Goal: Task Accomplishment & Management: Manage account settings

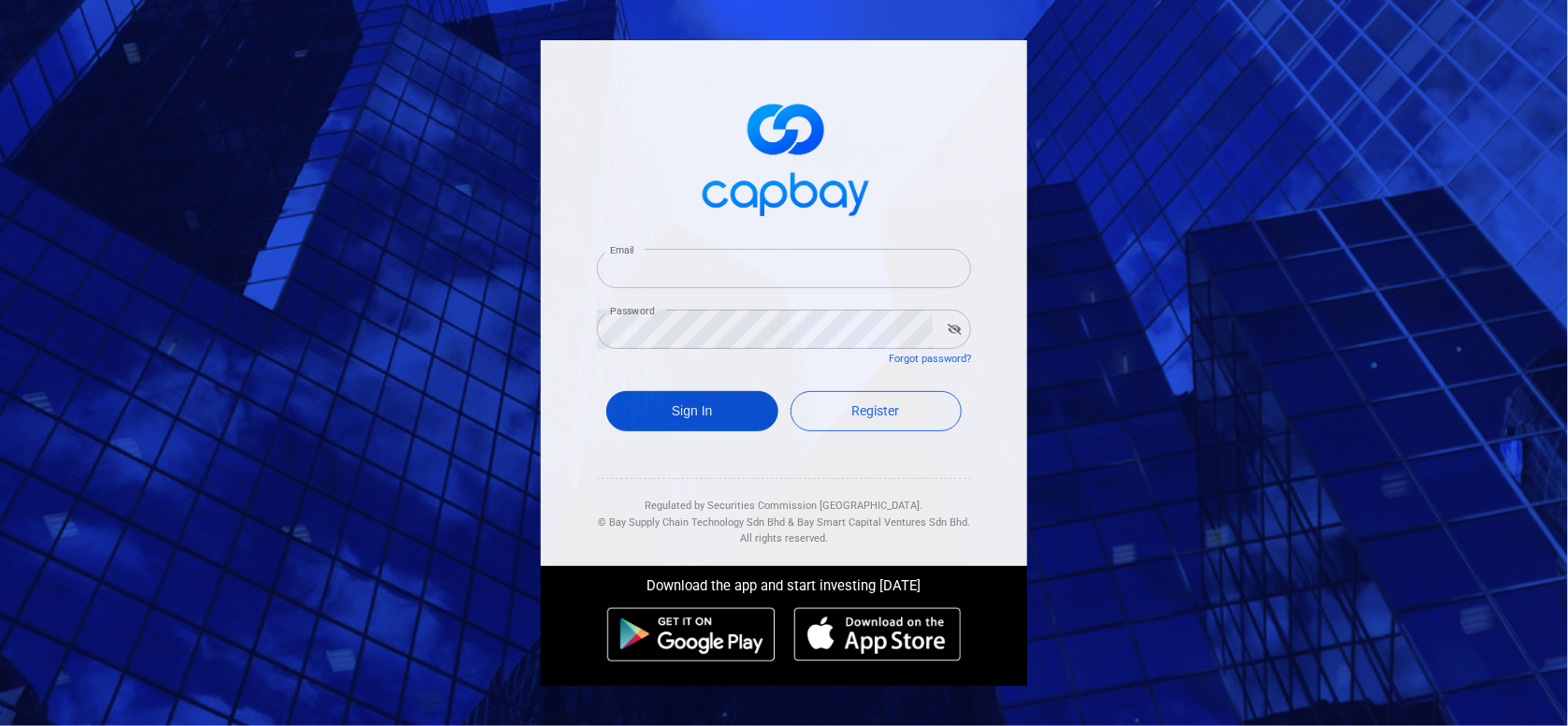
type input "etraderlibrary@gmail.com"
click at [744, 410] on button "Sign In" at bounding box center [692, 411] width 172 height 41
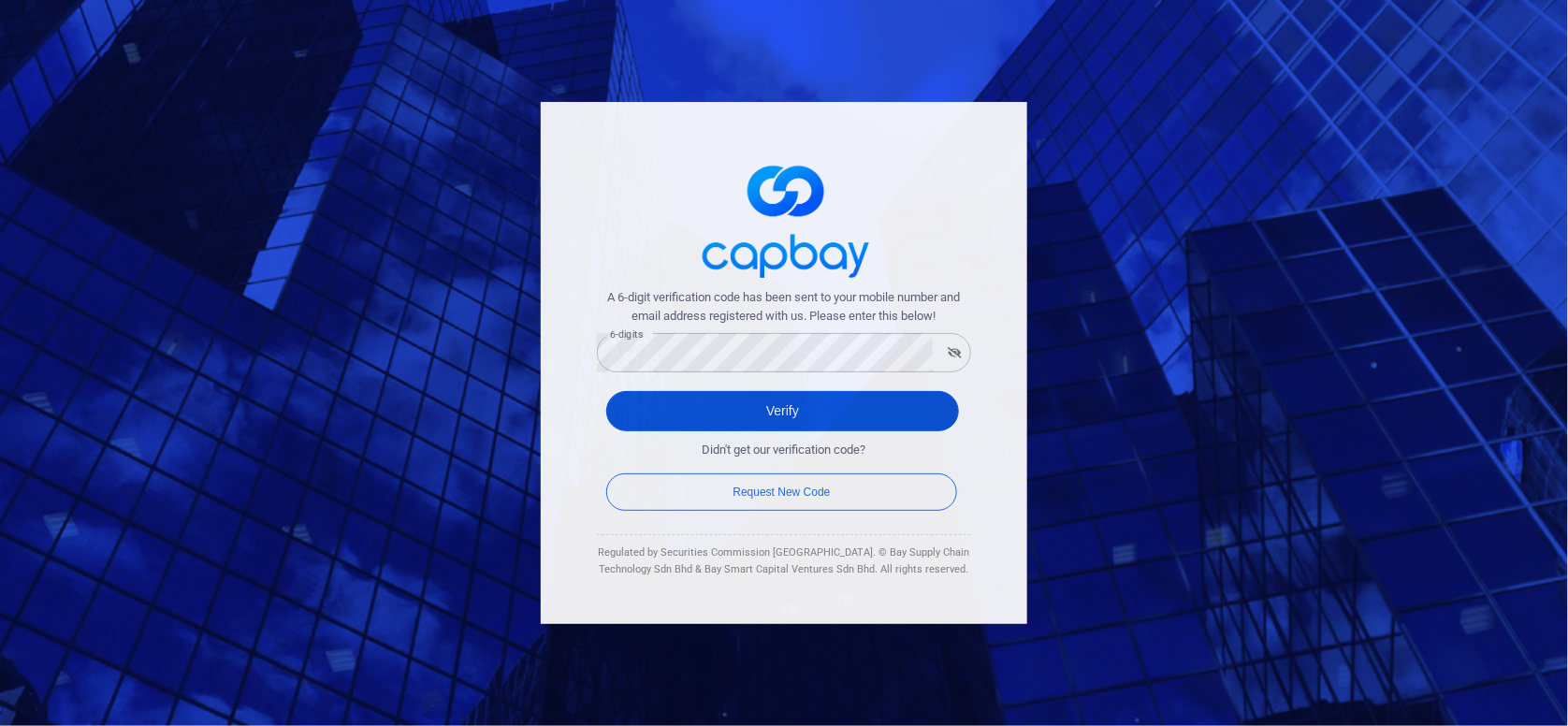
click at [928, 410] on button "Verify" at bounding box center [782, 411] width 353 height 41
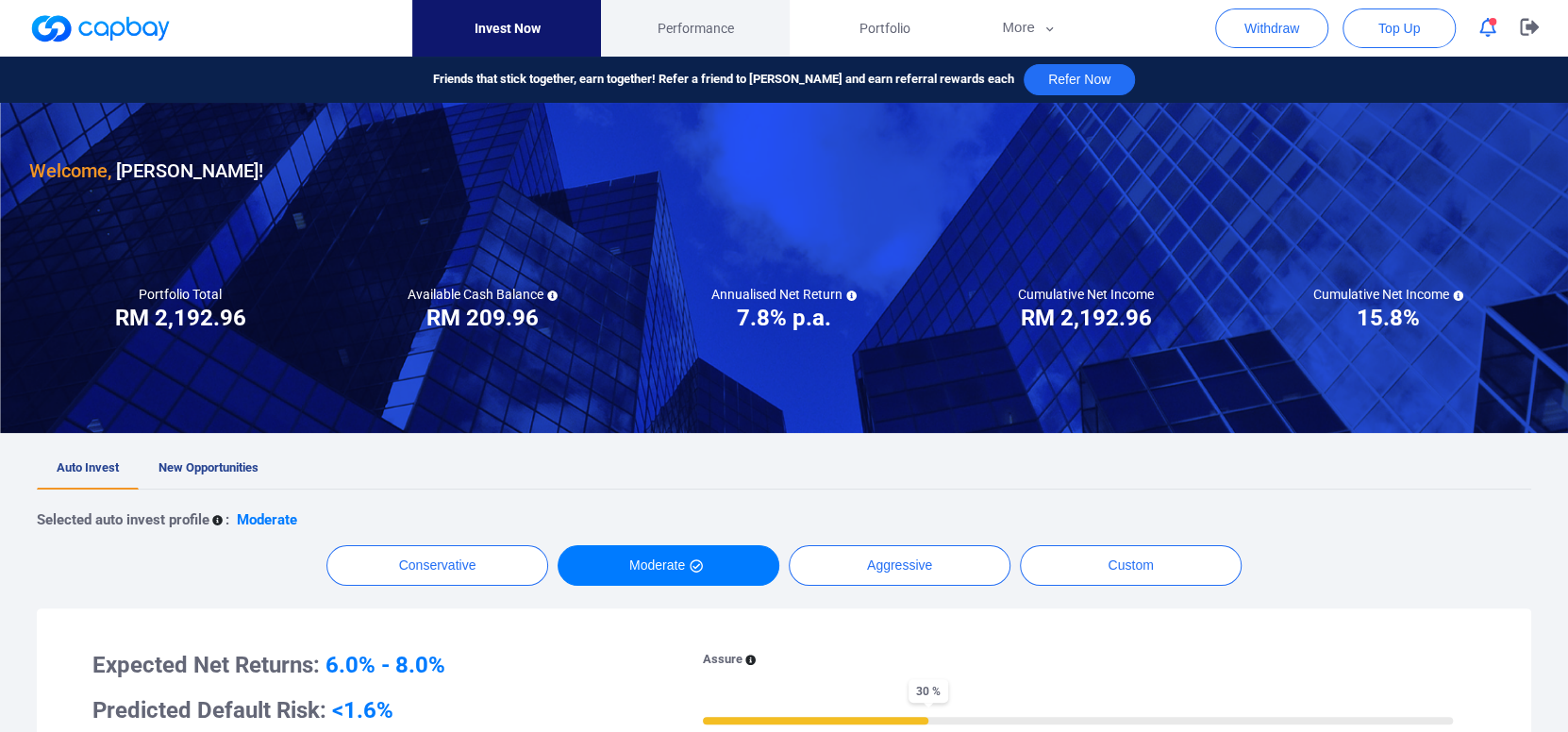
click at [708, 28] on span "Performance" at bounding box center [696, 28] width 77 height 21
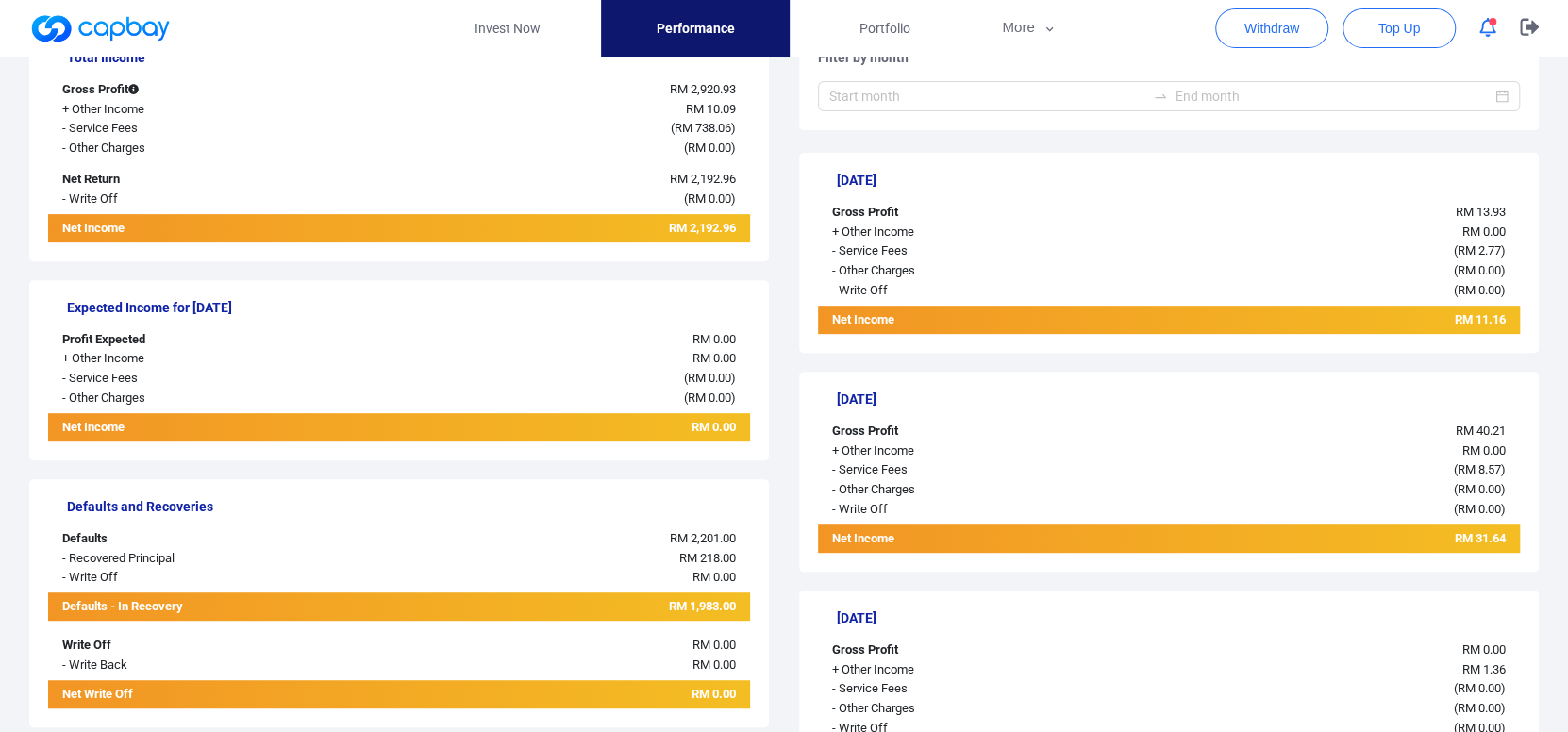
scroll to position [472, 0]
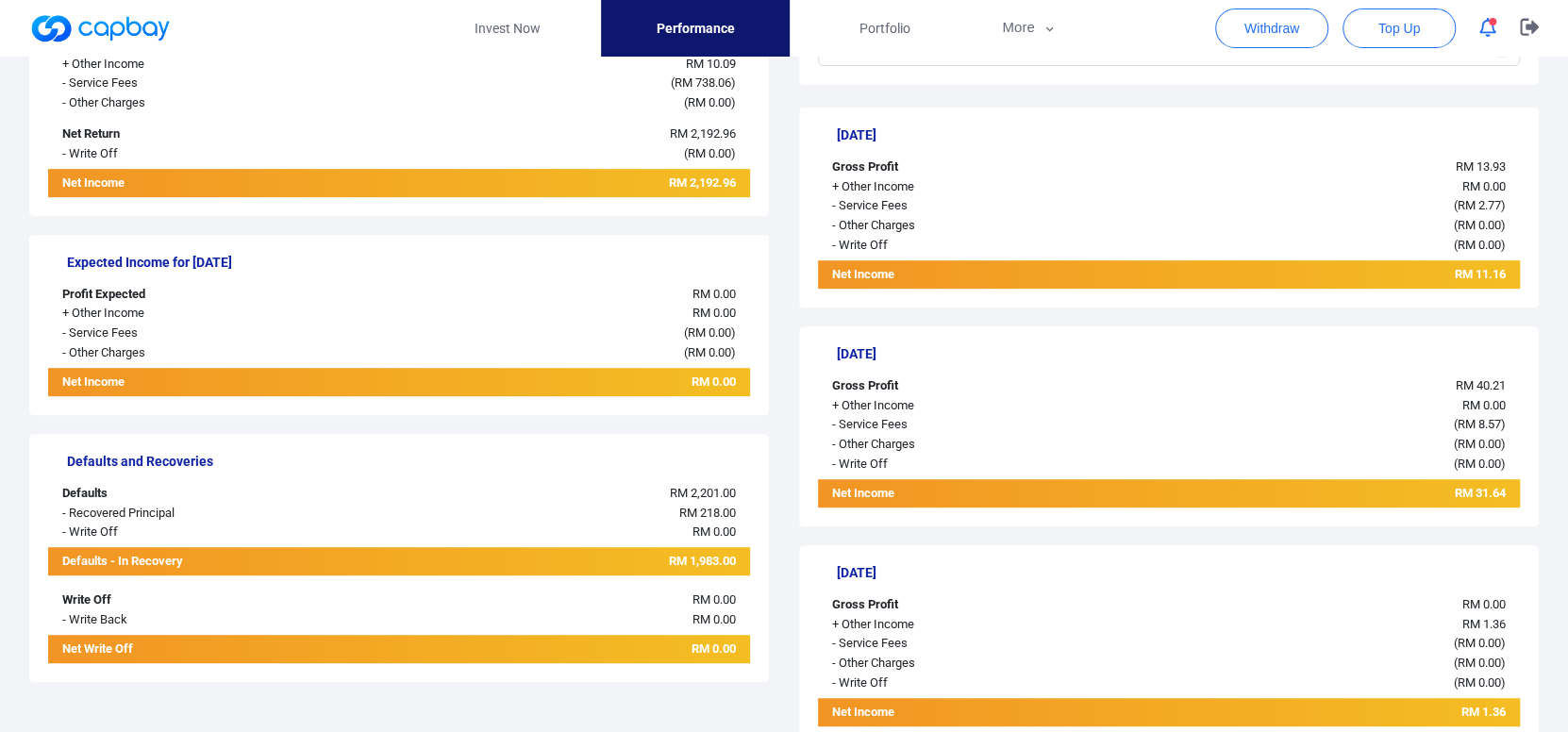
click at [1344, 167] on div "RM 13.93" at bounding box center [1315, 168] width 410 height 20
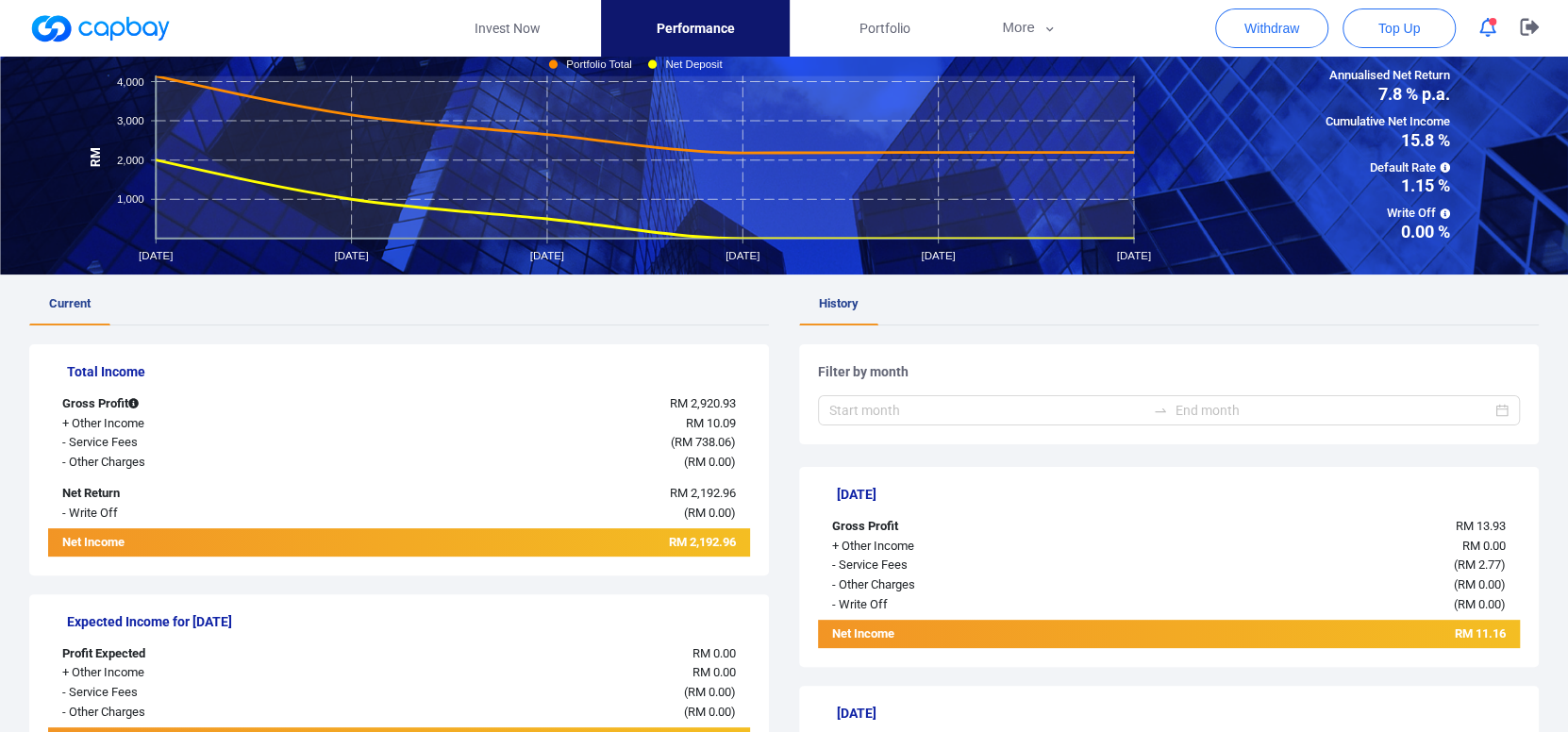
scroll to position [0, 0]
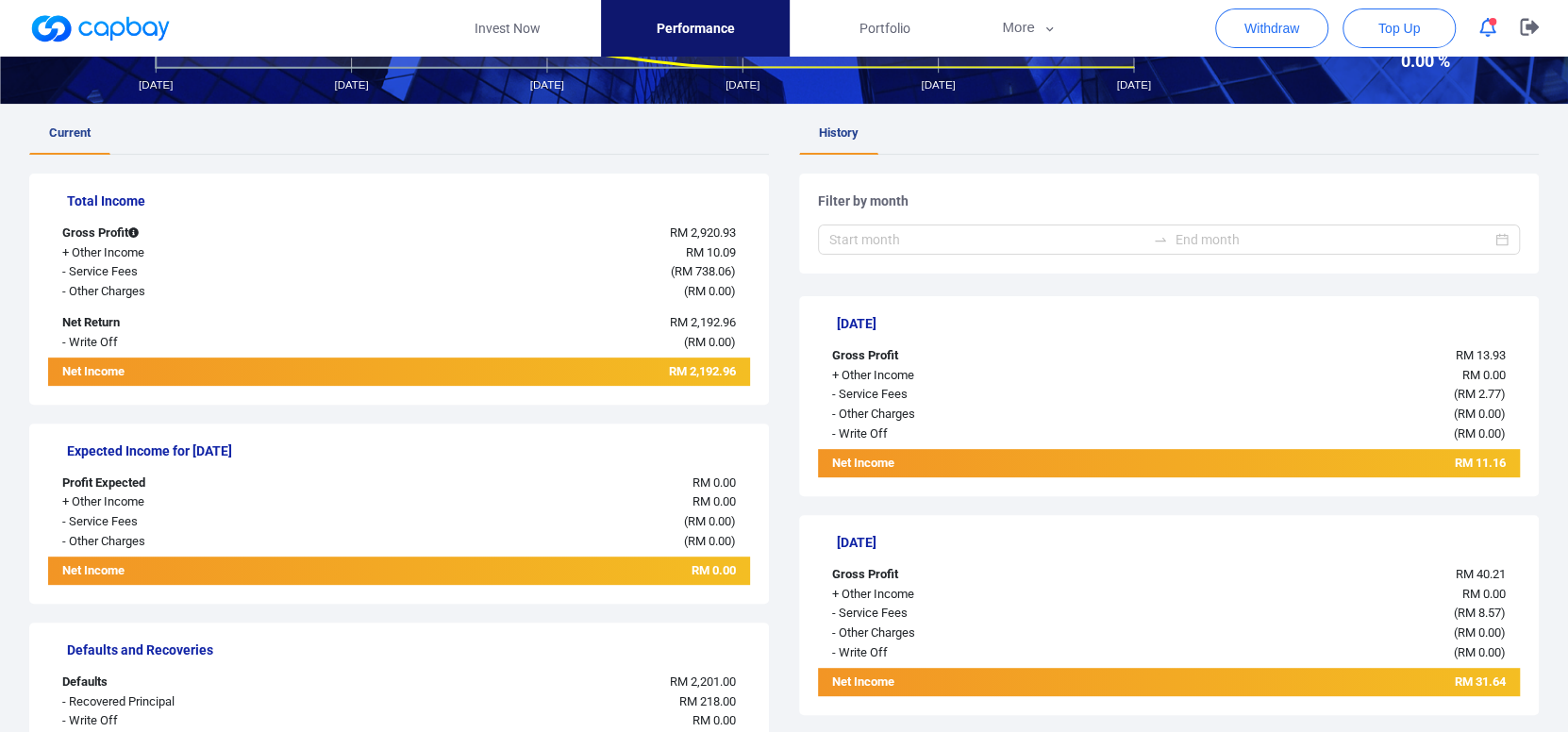
scroll to position [377, 0]
